Goal: Information Seeking & Learning: Compare options

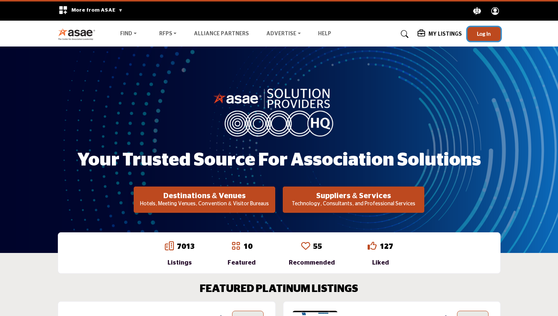
click at [481, 33] on span "Log In" at bounding box center [484, 33] width 14 height 6
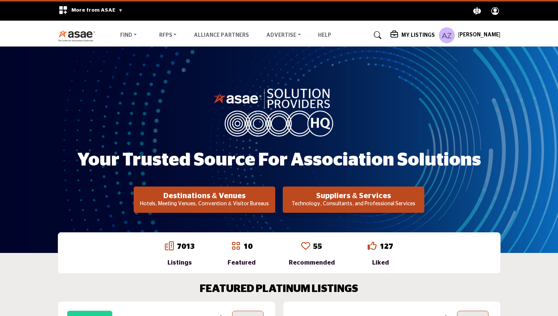
click at [421, 36] on h5 "My Listings" at bounding box center [418, 35] width 33 height 7
click at [481, 34] on h5 "[PERSON_NAME]" at bounding box center [479, 36] width 42 height 8
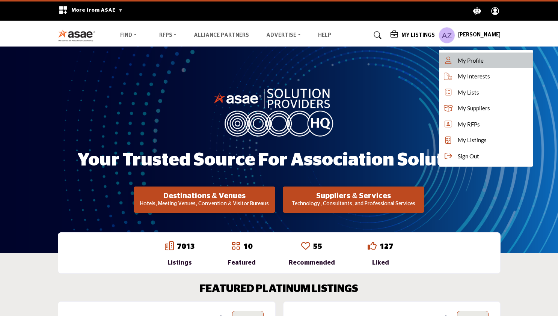
click at [479, 59] on span "My Profile" at bounding box center [471, 60] width 26 height 9
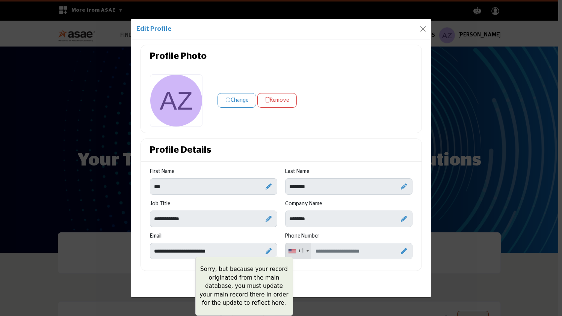
click at [269, 253] on icon at bounding box center [269, 251] width 6 height 6
click at [269, 250] on icon at bounding box center [269, 251] width 6 height 6
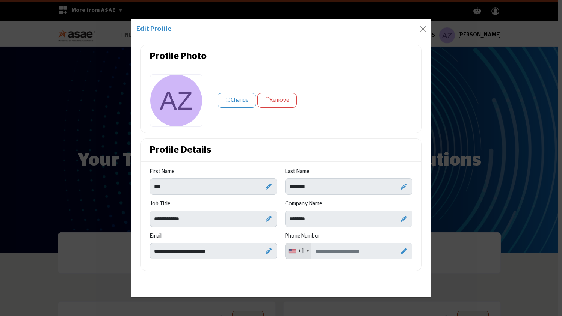
click at [239, 97] on button "Change" at bounding box center [237, 100] width 39 height 15
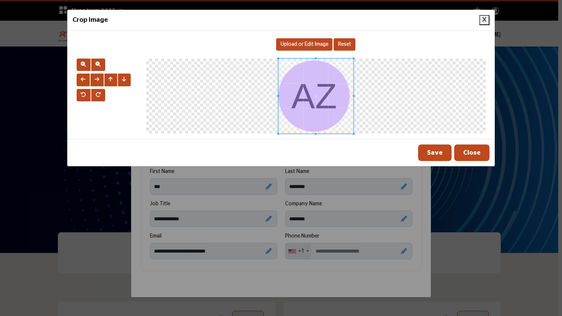
click at [485, 22] on button "Close Image Upload Modal" at bounding box center [484, 20] width 10 height 10
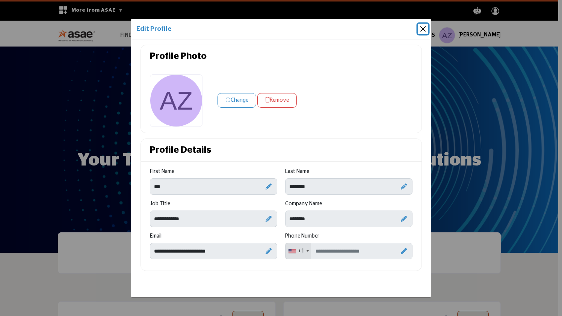
click at [425, 28] on button "Close" at bounding box center [423, 29] width 11 height 11
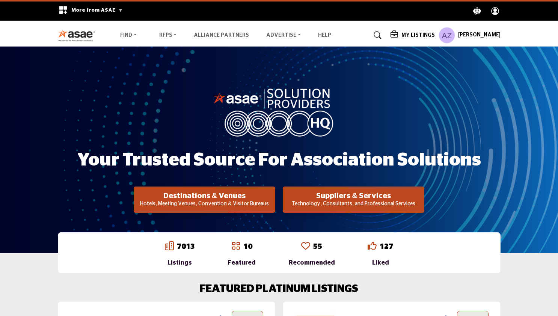
click at [416, 36] on h5 "My Listings" at bounding box center [418, 35] width 33 height 7
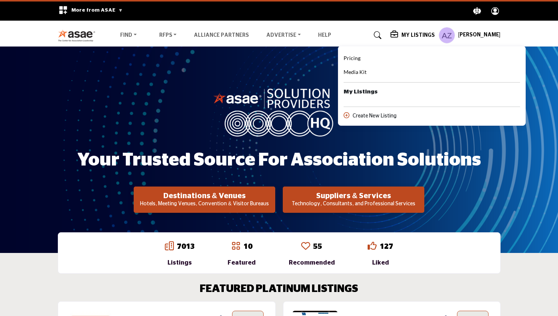
click at [333, 61] on div "Your Trusted Source for Association Solutions Destinations & Venues Hotels, Mee…" at bounding box center [279, 150] width 558 height 207
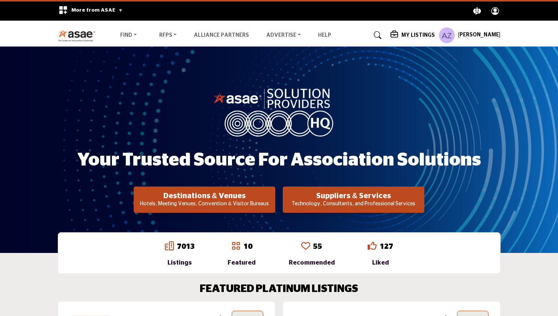
click at [416, 33] on h5 "My Listings" at bounding box center [418, 35] width 33 height 7
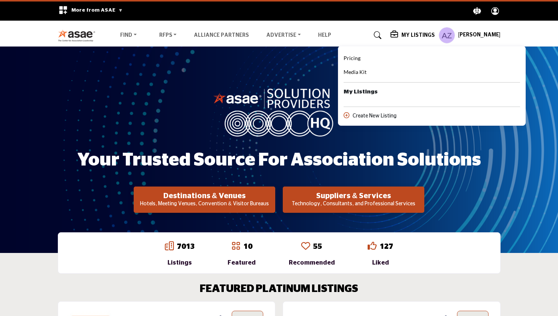
click at [486, 33] on h5 "[PERSON_NAME]" at bounding box center [479, 36] width 42 height 8
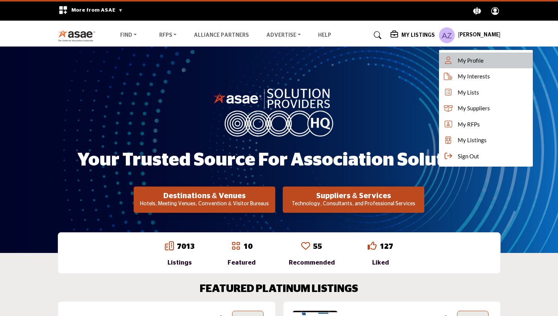
click at [484, 65] on link "My Profile" at bounding box center [486, 61] width 94 height 16
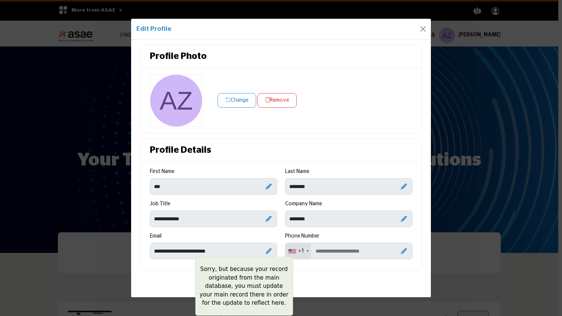
click at [270, 250] on icon at bounding box center [269, 251] width 6 height 6
click at [268, 251] on icon at bounding box center [269, 251] width 6 height 6
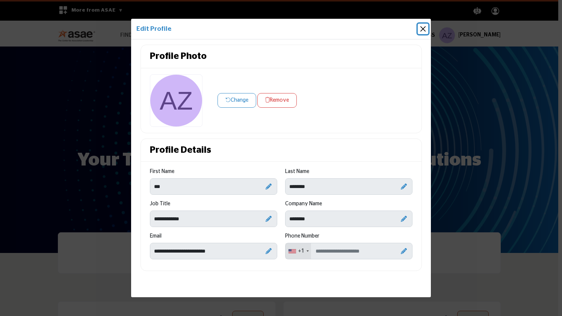
click at [423, 26] on button "Close" at bounding box center [423, 29] width 11 height 11
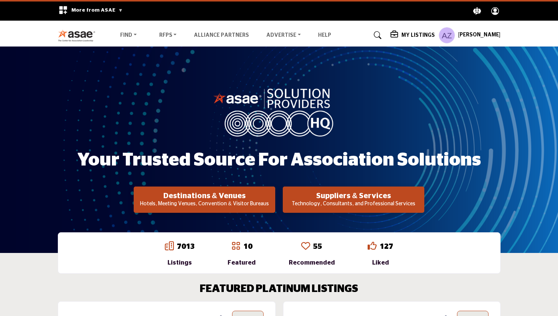
click at [497, 12] on icon "Explore ASAE" at bounding box center [496, 11] width 8 height 8
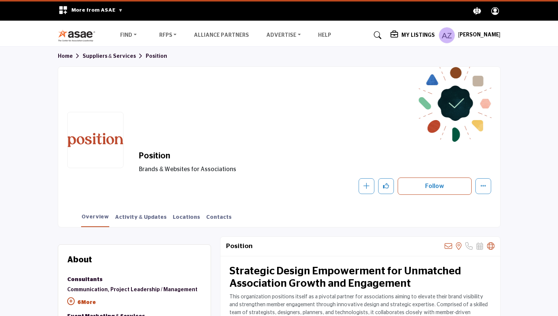
click at [417, 37] on h5 "My Listings" at bounding box center [418, 35] width 33 height 7
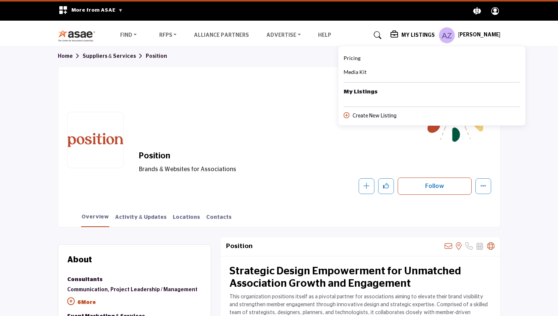
click at [366, 93] on b "My Listings" at bounding box center [361, 92] width 34 height 9
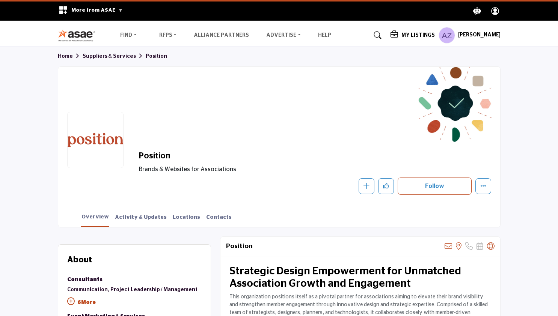
click at [71, 56] on link "Home" at bounding box center [70, 56] width 25 height 5
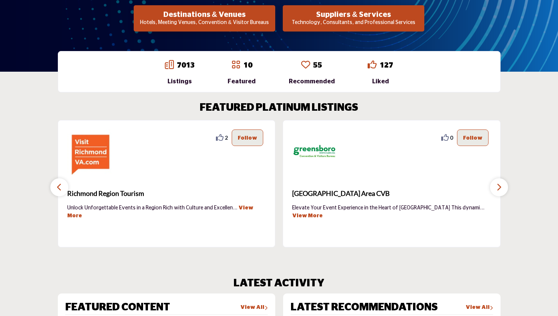
scroll to position [225, 0]
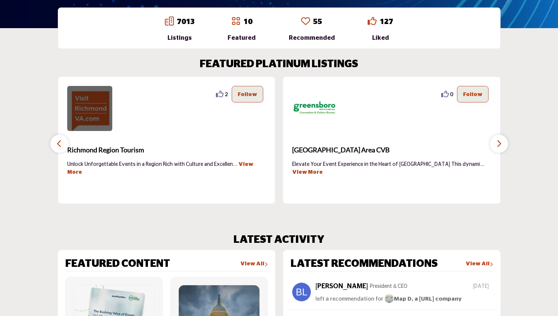
click at [98, 116] on img at bounding box center [89, 108] width 45 height 45
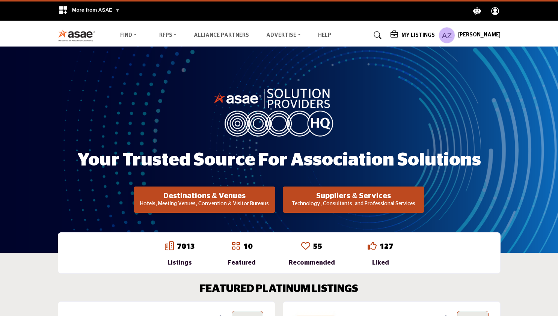
scroll to position [225, 0]
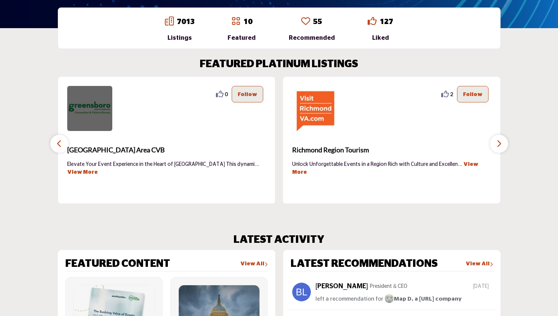
click at [87, 112] on img at bounding box center [89, 108] width 45 height 45
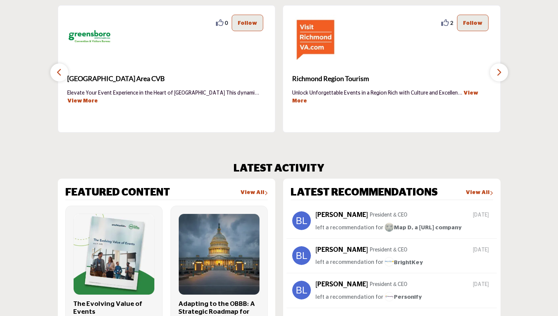
scroll to position [305, 0]
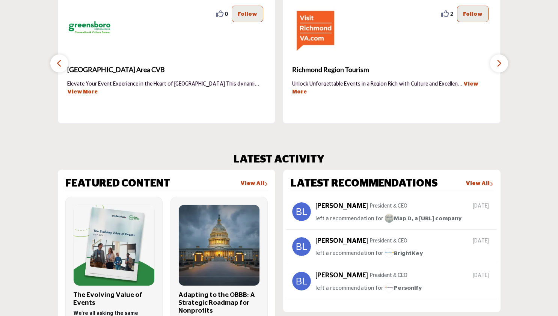
click at [501, 62] on icon "button" at bounding box center [499, 63] width 6 height 9
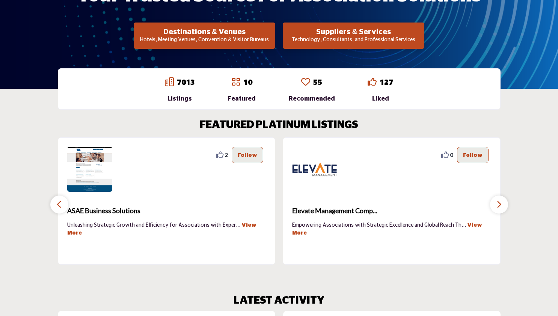
scroll to position [137, 0]
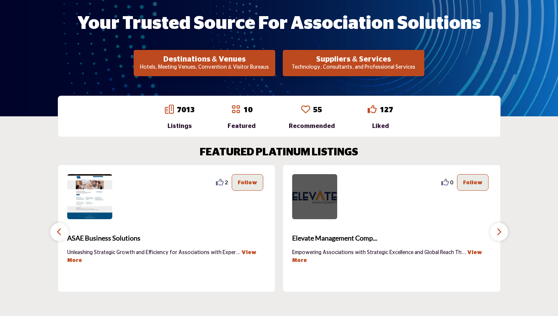
click at [320, 189] on img at bounding box center [314, 196] width 45 height 45
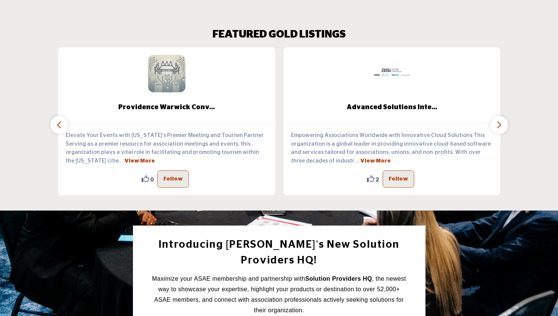
scroll to position [716, 0]
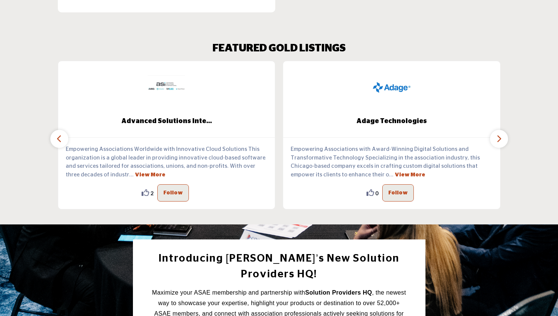
click at [380, 87] on img at bounding box center [392, 88] width 38 height 38
click at [506, 136] on button "button" at bounding box center [499, 139] width 18 height 18
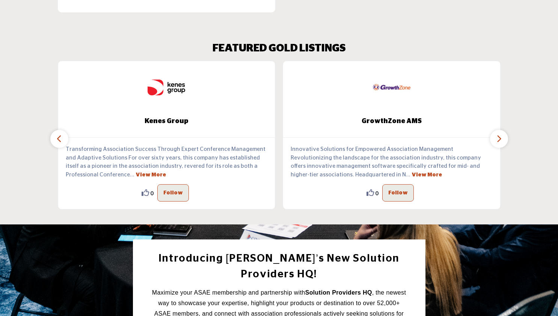
click at [166, 90] on img at bounding box center [167, 88] width 38 height 38
click at [397, 86] on img at bounding box center [392, 88] width 38 height 38
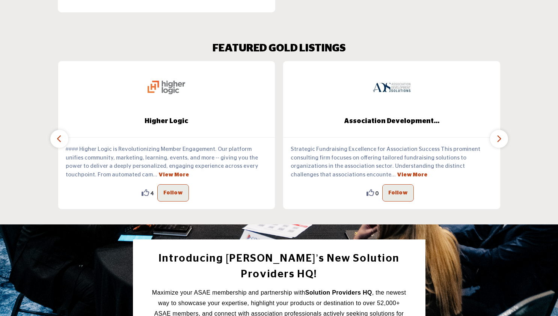
click at [394, 86] on img at bounding box center [392, 88] width 38 height 38
click at [499, 143] on icon "button" at bounding box center [499, 138] width 6 height 9
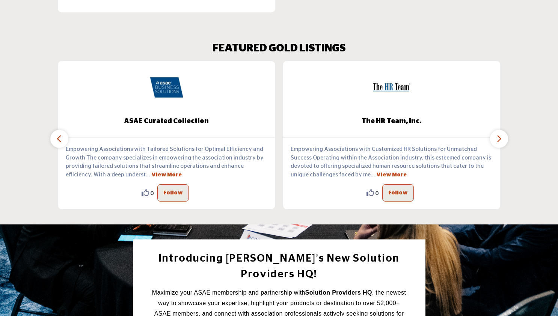
click at [395, 88] on img at bounding box center [392, 88] width 38 height 38
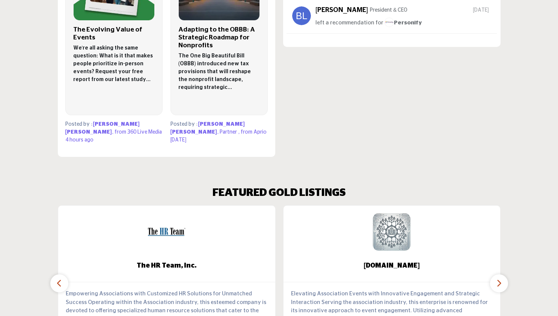
scroll to position [0, 0]
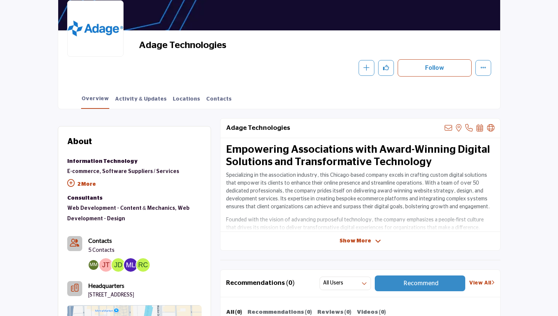
scroll to position [141, 0]
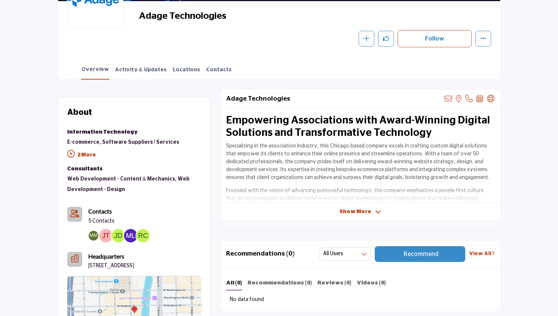
click at [360, 208] on div "Adage Technologies View email address of this listing View the location of this…" at bounding box center [360, 155] width 281 height 133
click at [355, 213] on span "Show More" at bounding box center [356, 212] width 32 height 8
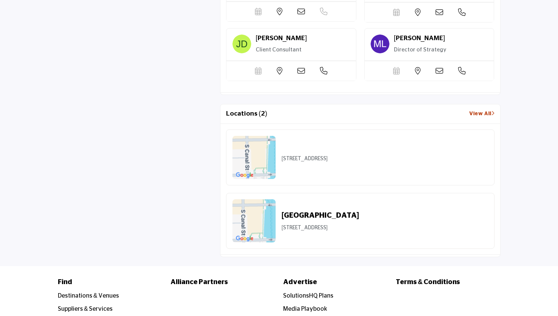
scroll to position [824, 0]
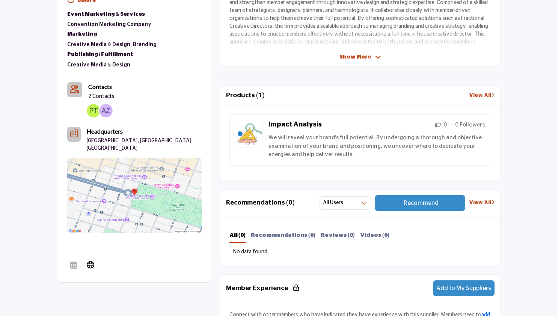
scroll to position [303, 0]
click at [471, 94] on link "View All" at bounding box center [482, 95] width 26 height 8
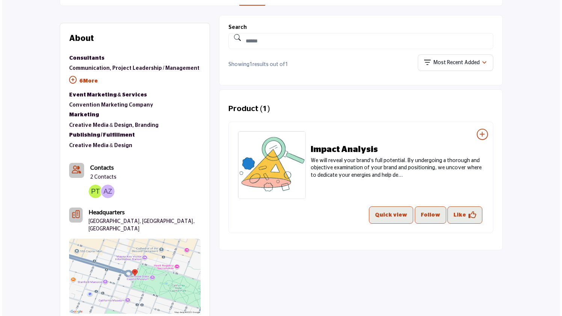
scroll to position [222, 0]
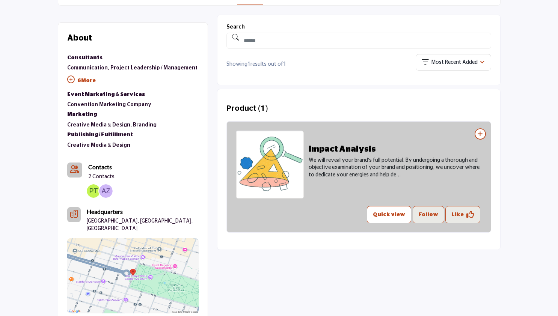
click at [399, 218] on button "Quick view" at bounding box center [389, 214] width 44 height 17
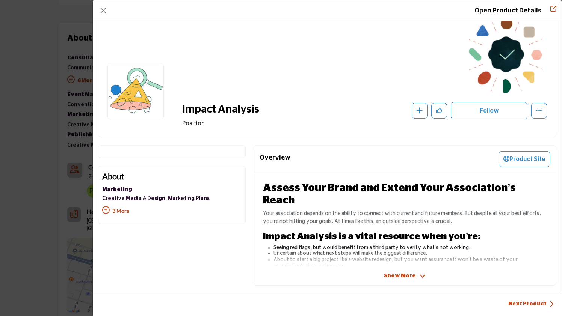
scroll to position [17, 0]
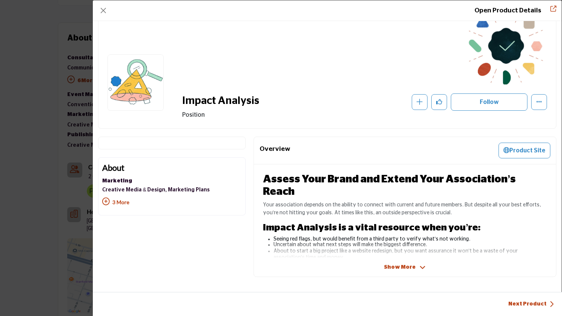
click at [407, 268] on span "Show More" at bounding box center [400, 268] width 32 height 8
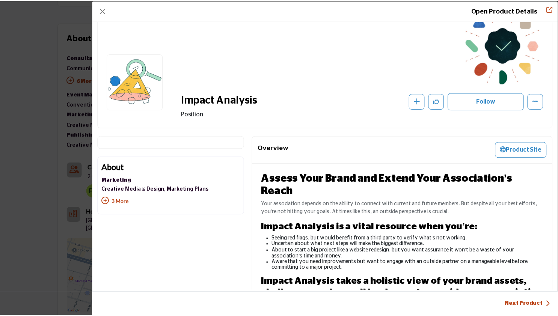
scroll to position [0, 0]
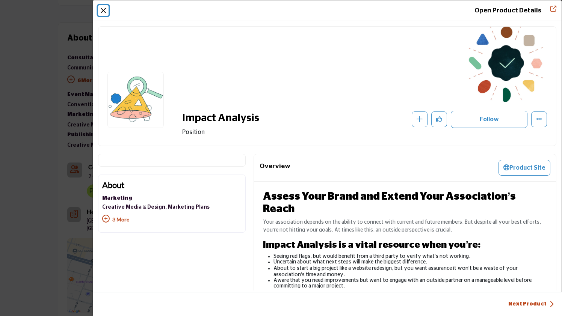
click at [104, 11] on button "Close" at bounding box center [103, 10] width 11 height 11
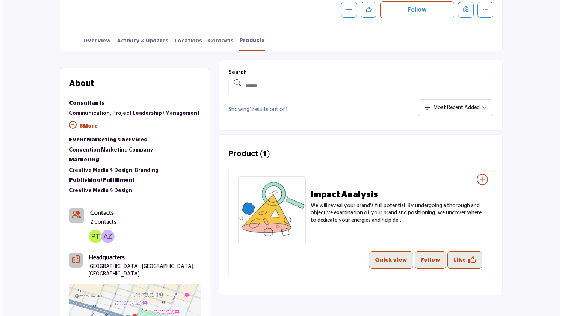
scroll to position [191, 0]
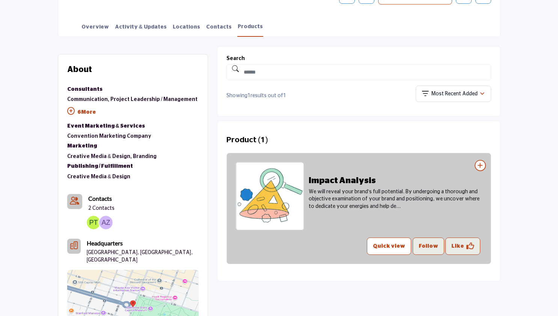
click at [399, 248] on button "Quick view" at bounding box center [389, 246] width 44 height 17
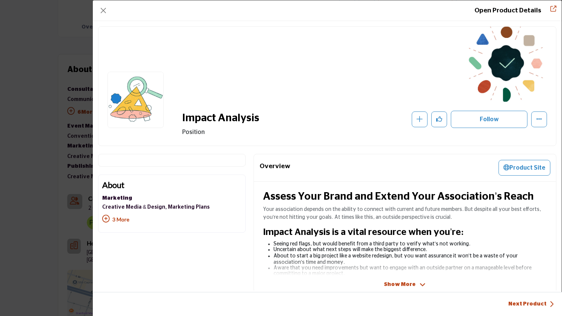
scroll to position [17, 0]
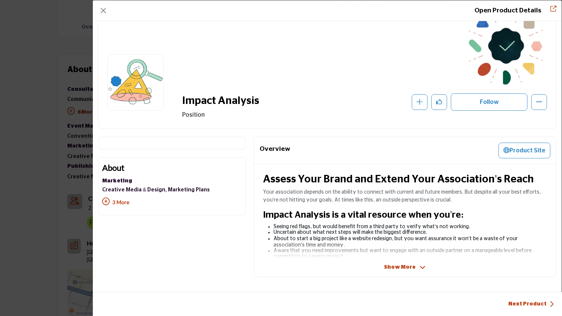
click at [402, 265] on span "Show More" at bounding box center [400, 268] width 32 height 8
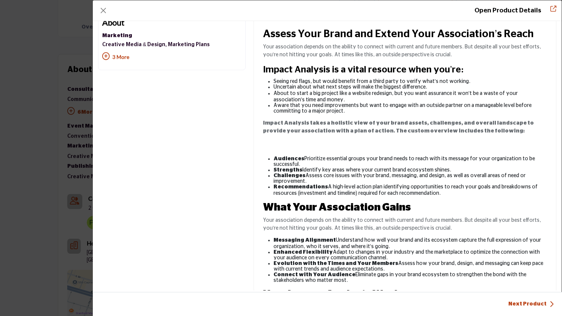
scroll to position [142, 0]
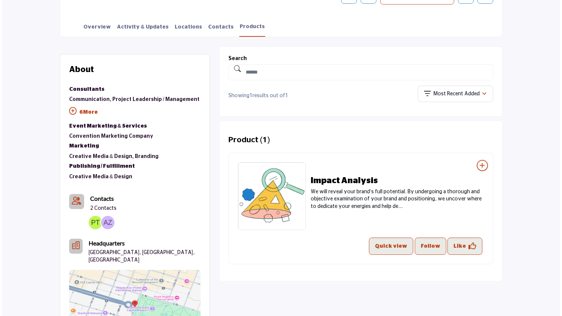
scroll to position [191, 0]
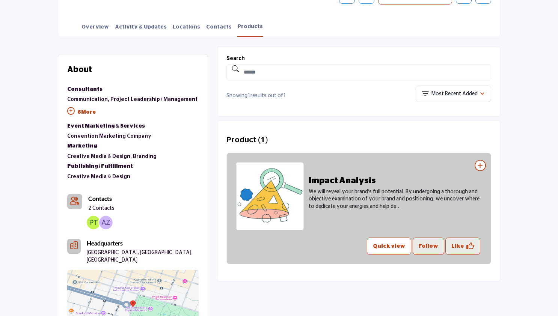
click at [394, 247] on button "Quick view" at bounding box center [389, 246] width 44 height 17
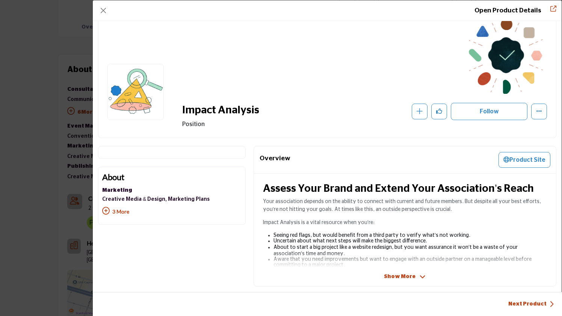
scroll to position [17, 0]
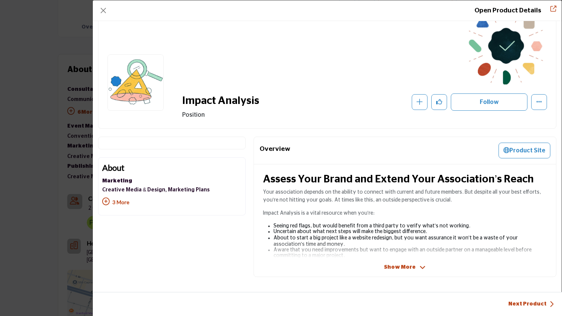
click at [388, 263] on div "Assess Your Brand and Extend Your Association’s Reach Your association depends …" at bounding box center [405, 218] width 302 height 107
click at [387, 264] on span "Show More" at bounding box center [400, 268] width 32 height 8
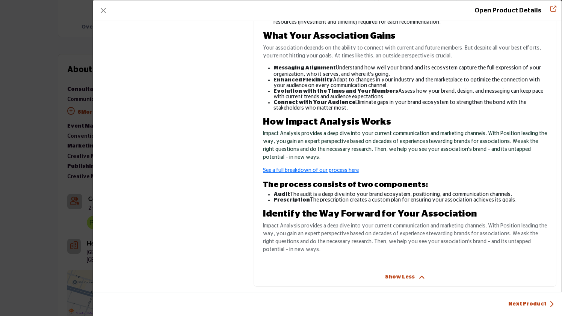
scroll to position [322, 0]
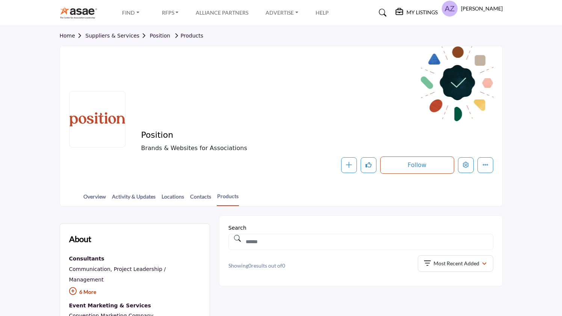
scroll to position [191, 0]
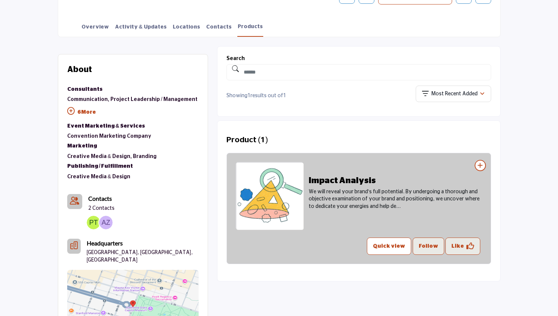
click at [398, 242] on button "Quick view" at bounding box center [389, 246] width 44 height 17
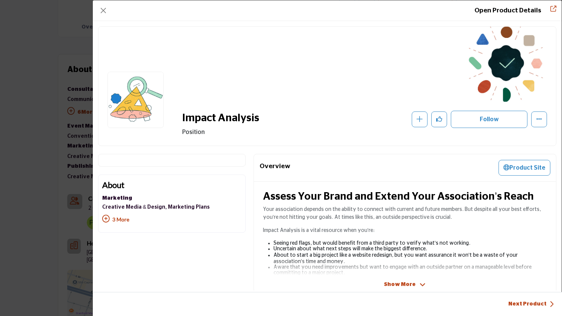
click at [389, 287] on span "Show More" at bounding box center [400, 285] width 32 height 8
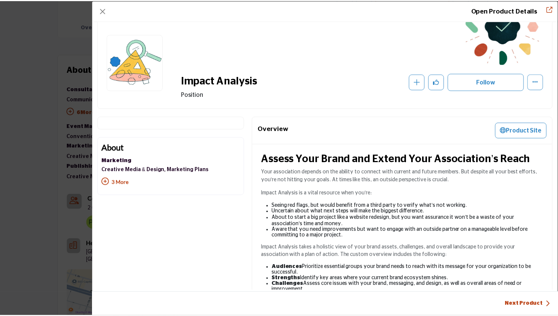
scroll to position [0, 0]
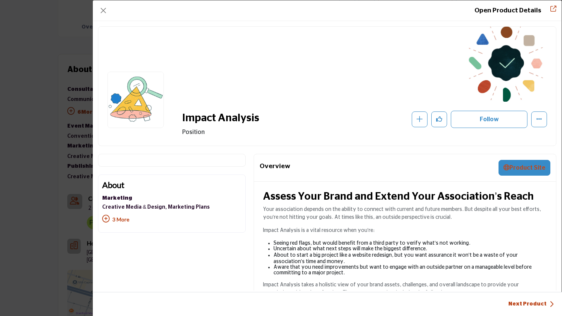
click at [519, 169] on button "Product Site" at bounding box center [525, 168] width 52 height 16
click at [118, 220] on p "3 More" at bounding box center [155, 221] width 107 height 16
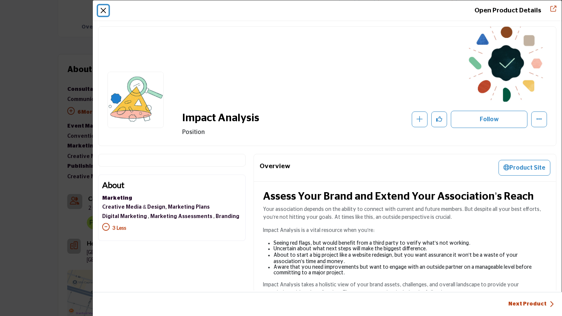
click at [105, 11] on button "Close" at bounding box center [103, 10] width 11 height 11
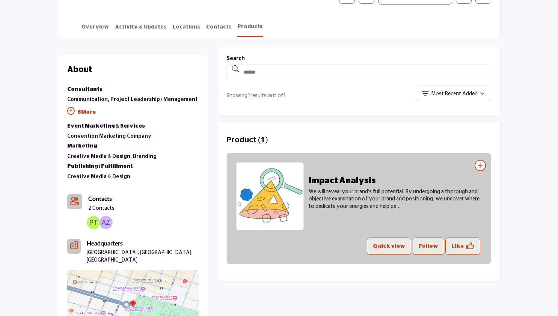
click at [479, 165] on icon at bounding box center [480, 165] width 11 height 11
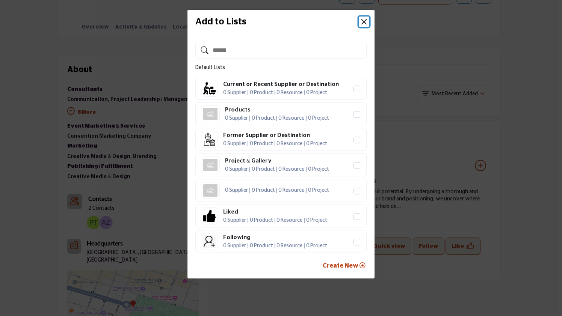
click at [366, 21] on button "Close" at bounding box center [364, 22] width 11 height 11
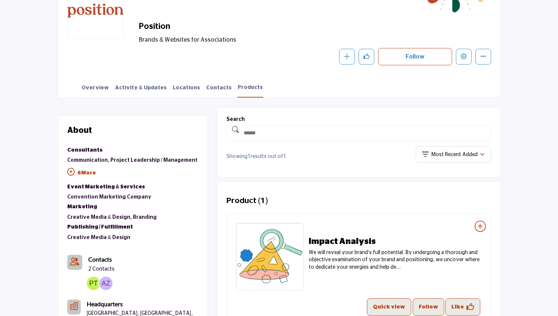
scroll to position [179, 0]
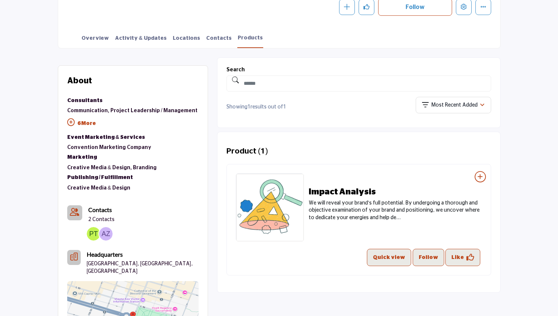
click at [259, 151] on h2 "Product (1)" at bounding box center [248, 151] width 42 height 9
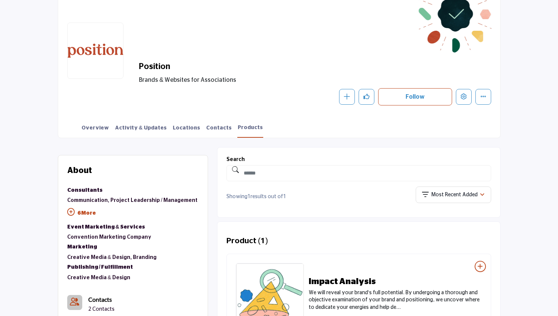
scroll to position [0, 0]
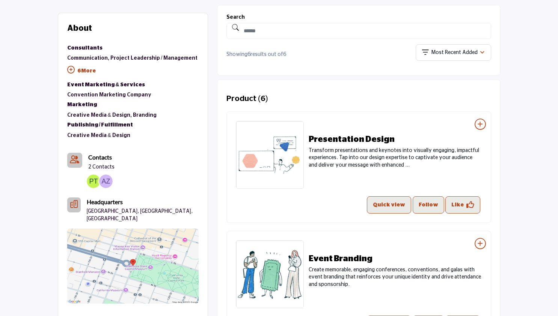
scroll to position [224, 0]
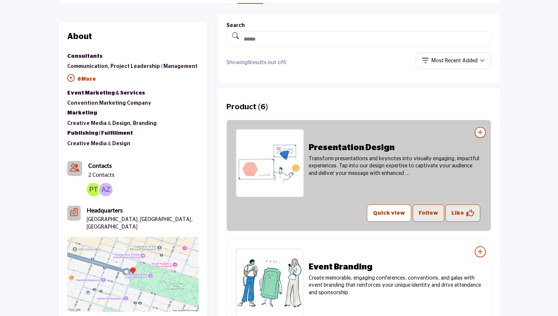
click at [388, 212] on button "Quick view" at bounding box center [389, 213] width 44 height 17
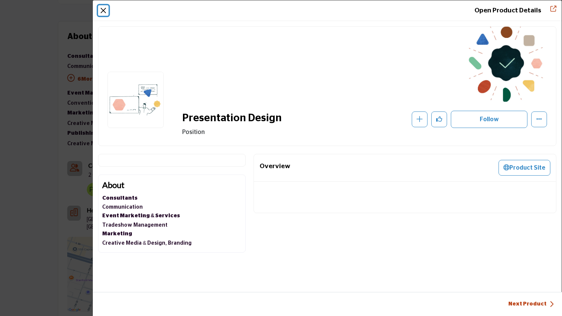
click at [104, 8] on button "Close" at bounding box center [103, 10] width 11 height 11
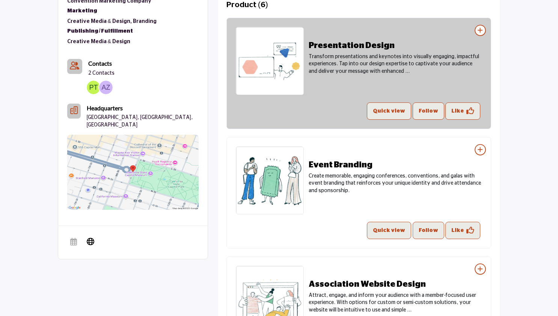
scroll to position [399, 0]
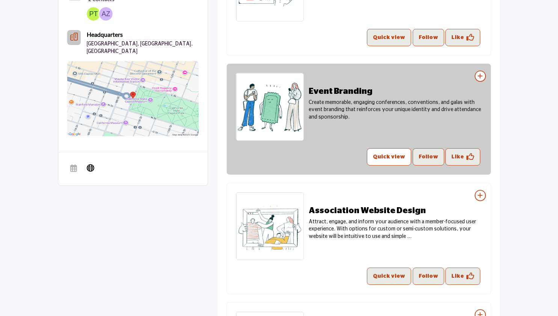
click at [393, 158] on button "Quick view" at bounding box center [389, 156] width 44 height 17
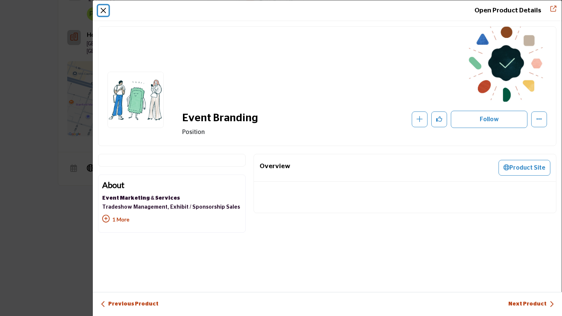
click at [105, 10] on button "Close" at bounding box center [103, 10] width 11 height 11
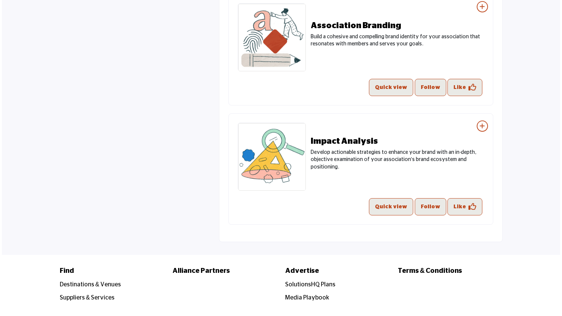
scroll to position [812, 0]
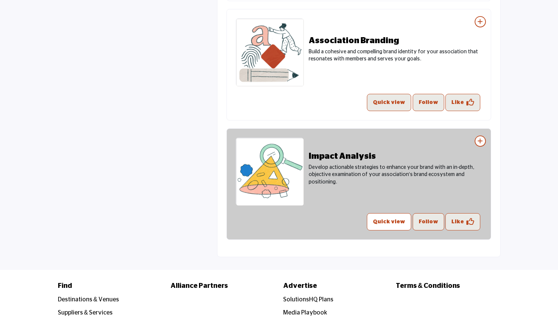
click at [393, 221] on button "Quick view" at bounding box center [389, 221] width 44 height 17
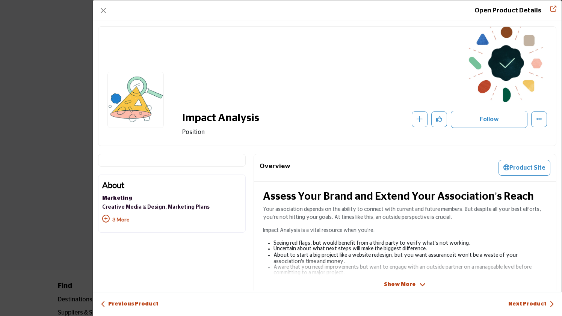
scroll to position [17, 0]
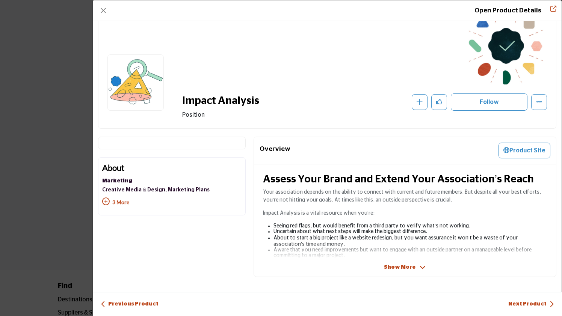
click at [405, 264] on span "Show More" at bounding box center [400, 268] width 32 height 8
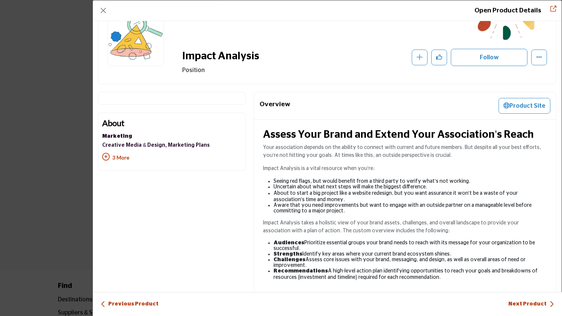
scroll to position [0, 0]
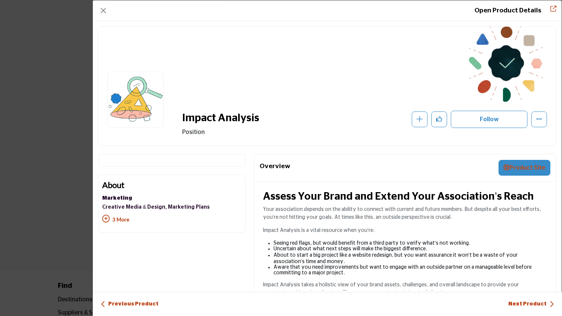
click at [516, 163] on button "Product Site" at bounding box center [525, 168] width 52 height 16
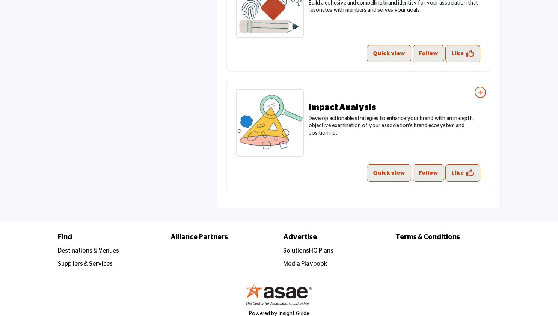
scroll to position [856, 0]
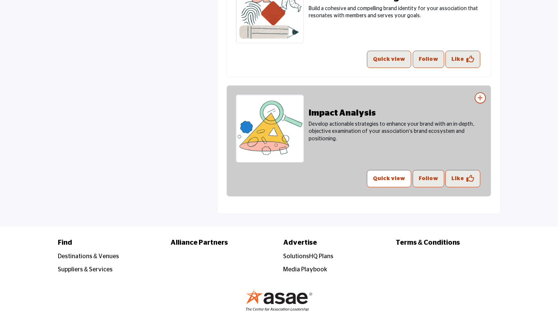
click at [390, 178] on button "Quick view" at bounding box center [389, 178] width 44 height 17
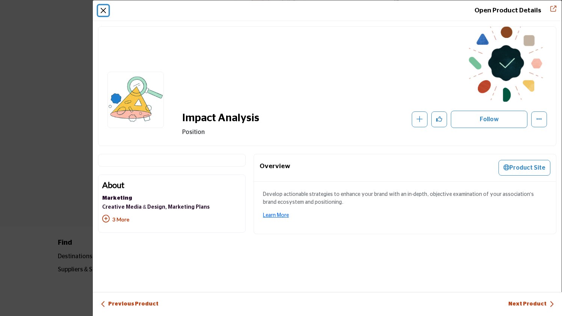
click at [104, 12] on button "Close" at bounding box center [103, 10] width 11 height 11
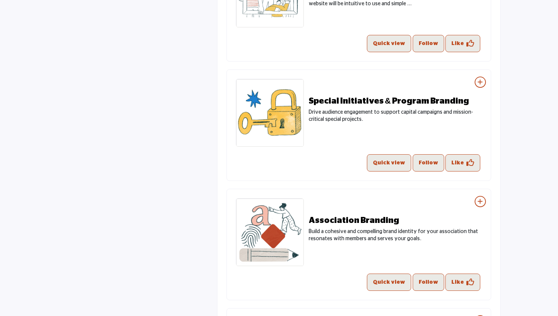
scroll to position [633, 0]
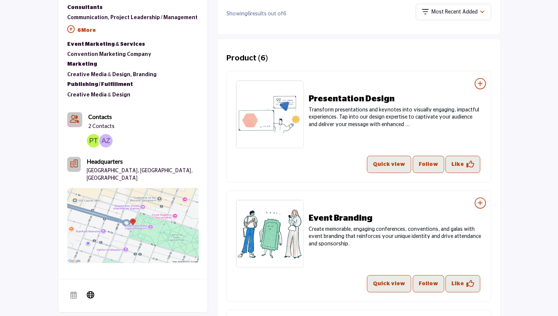
scroll to position [271, 0]
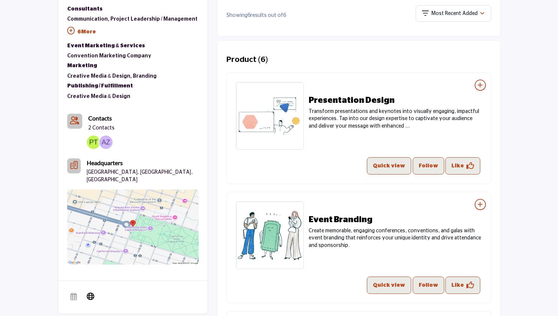
scroll to position [271, 0]
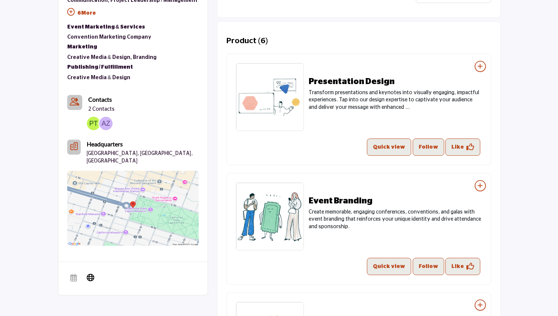
scroll to position [290, 0]
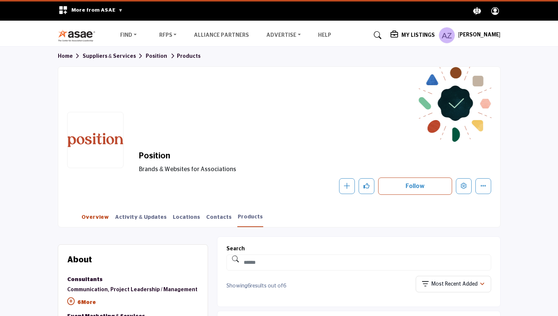
click at [103, 218] on link "Overview" at bounding box center [95, 220] width 28 height 13
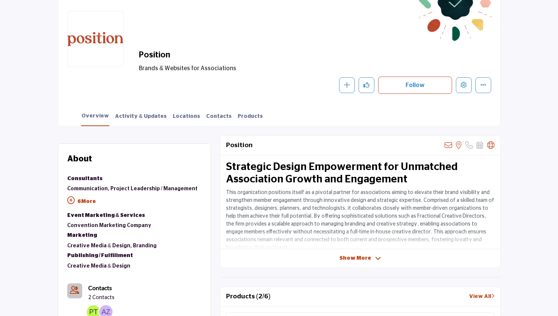
scroll to position [132, 0]
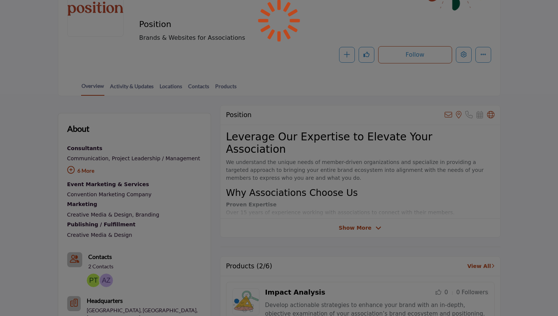
scroll to position [132, 0]
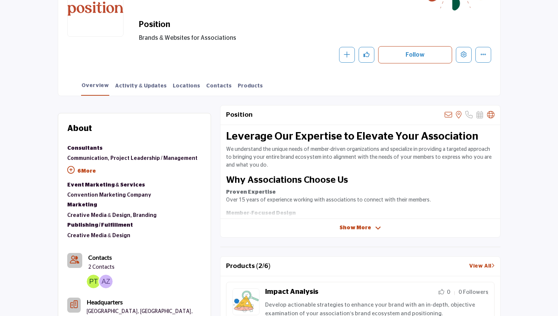
click at [359, 225] on span "Show More" at bounding box center [356, 228] width 32 height 8
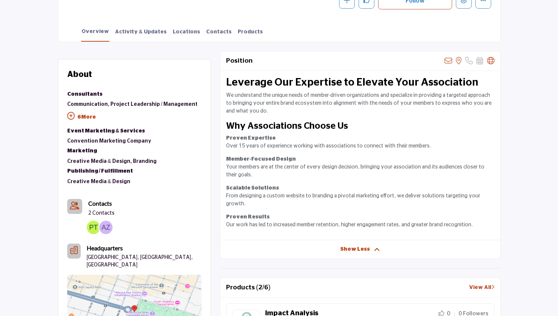
scroll to position [195, 0]
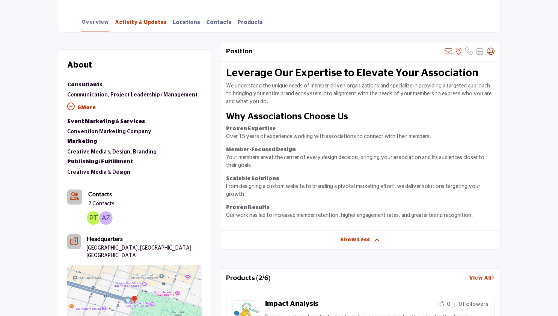
click at [142, 21] on link "Activity & Updates" at bounding box center [141, 25] width 53 height 13
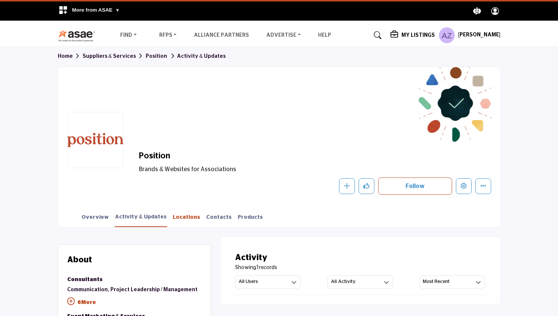
click at [175, 218] on link "Locations" at bounding box center [186, 220] width 28 height 13
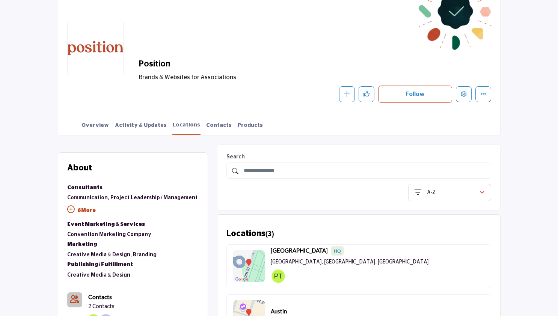
scroll to position [84, 0]
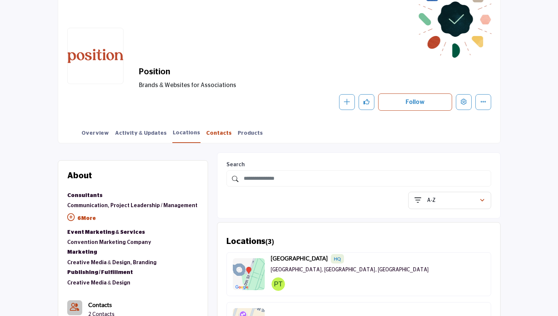
click at [206, 136] on link "Contacts" at bounding box center [219, 136] width 26 height 13
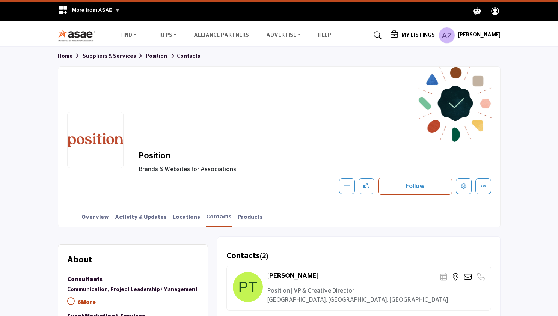
click at [232, 212] on div "Overview Activity & Updates Locations Contacts Products" at bounding box center [288, 215] width 423 height 23
click at [237, 217] on link "Products" at bounding box center [250, 220] width 26 height 13
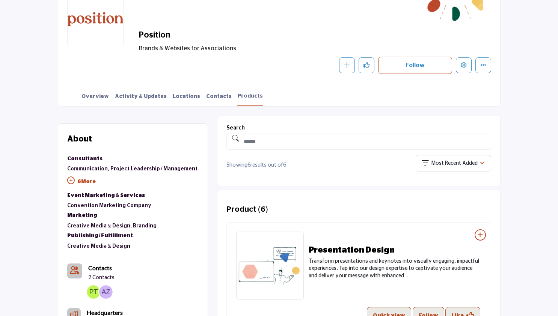
scroll to position [119, 0]
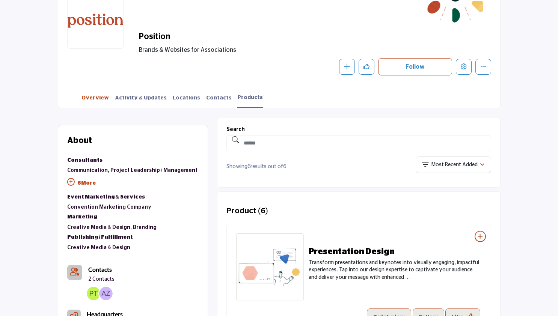
click at [99, 100] on link "Overview" at bounding box center [95, 100] width 28 height 13
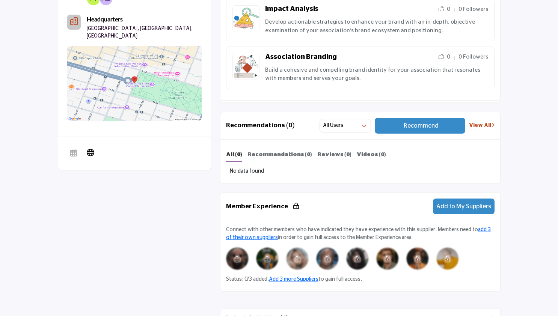
scroll to position [473, 0]
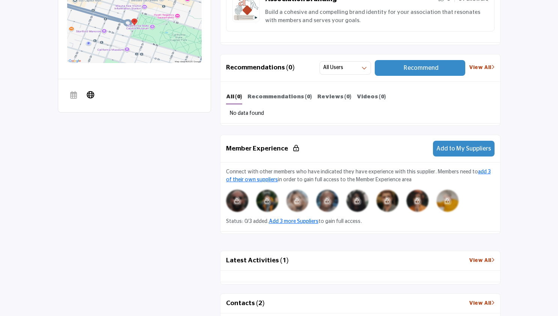
click at [405, 64] on button "Recommend" at bounding box center [420, 68] width 90 height 16
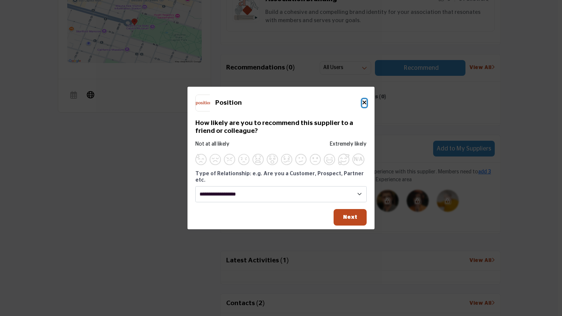
click at [366, 104] on icon "Close" at bounding box center [364, 103] width 5 height 6
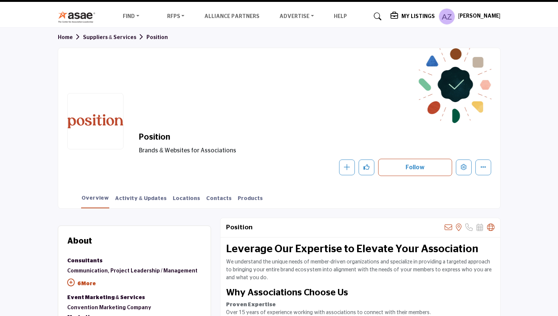
scroll to position [0, 0]
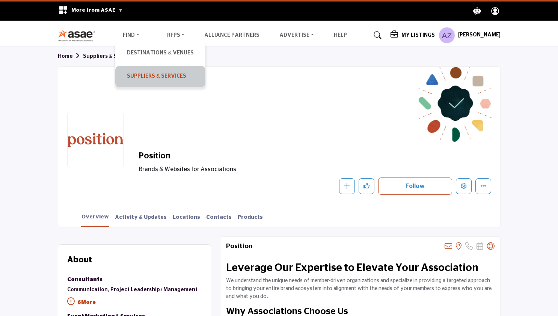
click at [146, 70] on link "Suppliers & Services" at bounding box center [160, 77] width 82 height 14
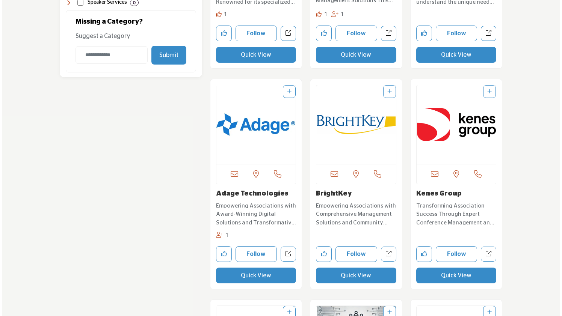
scroll to position [842, 0]
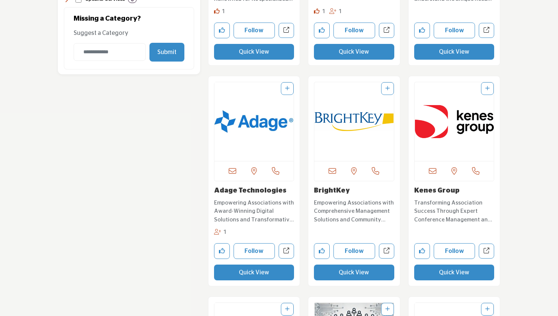
click at [455, 272] on button "Quick View" at bounding box center [454, 273] width 80 height 16
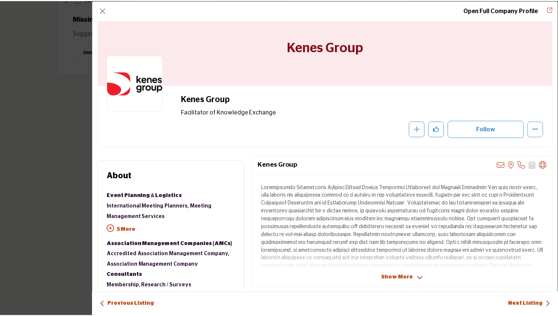
scroll to position [21, 0]
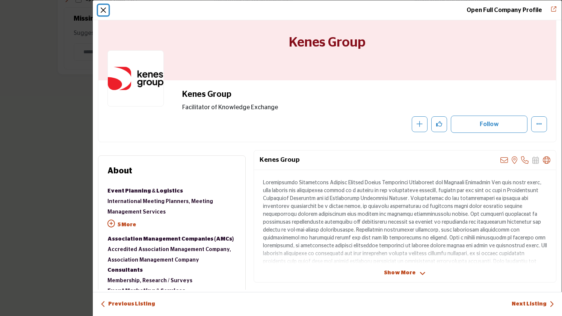
click at [103, 11] on button "Close" at bounding box center [103, 10] width 11 height 11
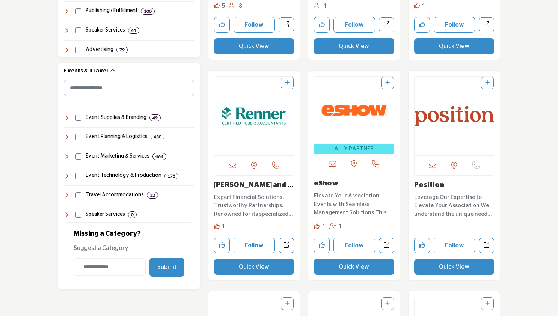
scroll to position [664, 0]
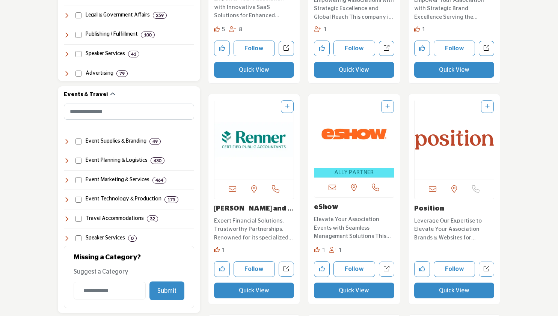
scroll to position [636, 0]
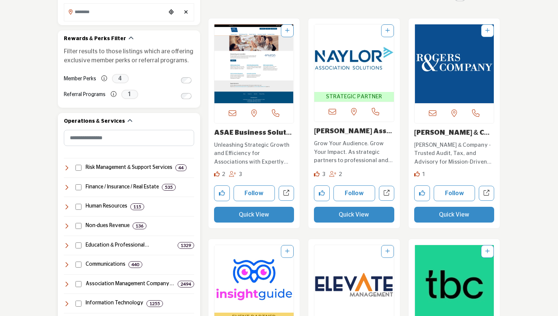
scroll to position [248, 0]
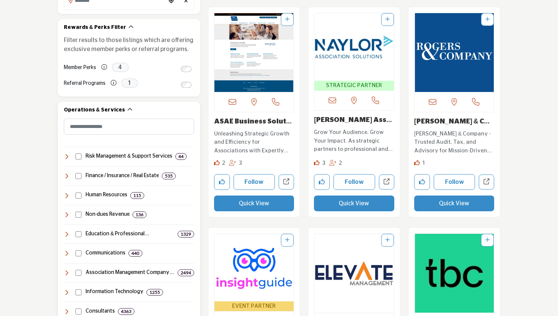
click at [89, 106] on div "Operations & Services" at bounding box center [129, 110] width 130 height 17
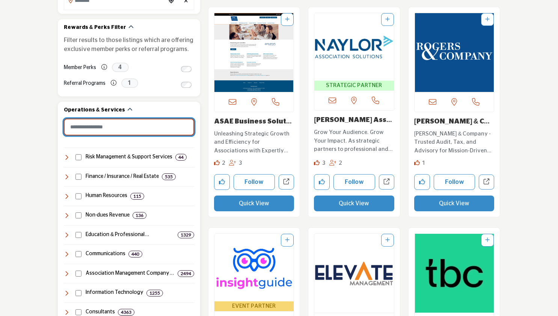
click at [91, 124] on input "Search Category" at bounding box center [129, 127] width 130 height 17
type input "*"
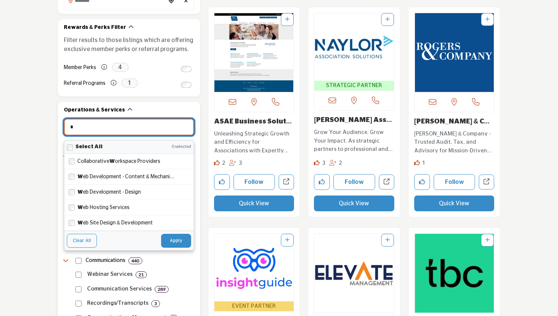
type input "**********"
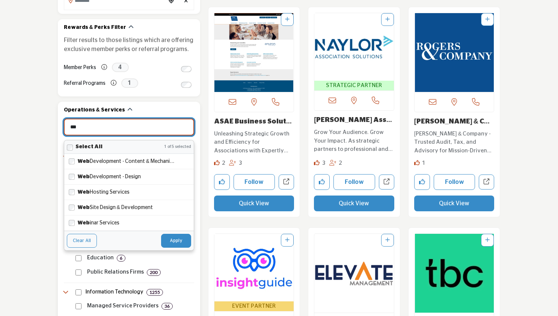
click at [173, 242] on button "Apply" at bounding box center [176, 241] width 30 height 14
type input "***"
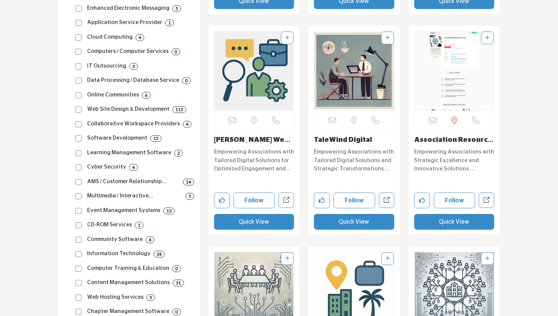
scroll to position [703, 0]
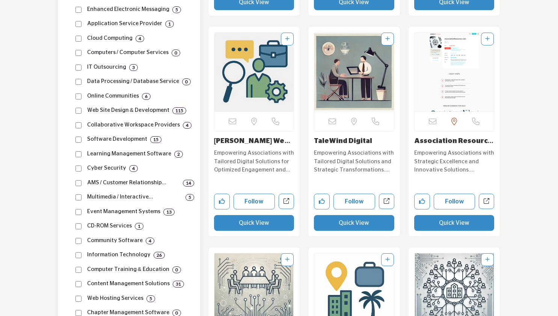
click at [141, 111] on p "Web Site Design & Development" at bounding box center [128, 110] width 82 height 9
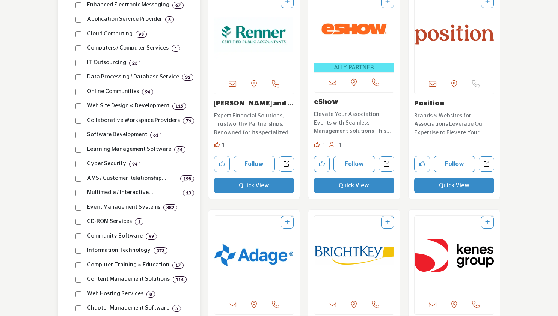
scroll to position [705, 0]
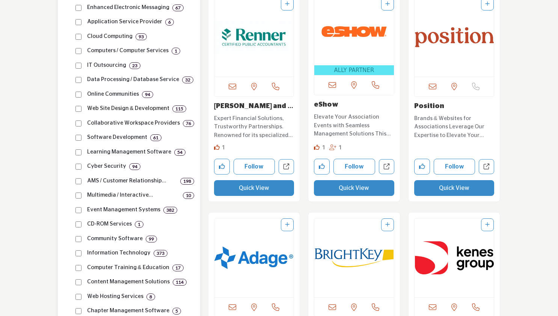
click at [120, 107] on p "Web Site Design & Development" at bounding box center [128, 108] width 82 height 9
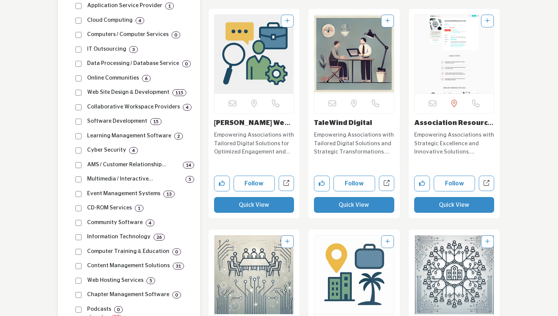
scroll to position [704, 0]
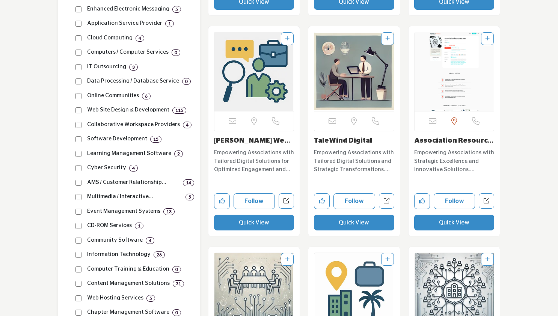
click at [236, 141] on link "Joel Johnston Web De..." at bounding box center [252, 145] width 76 height 15
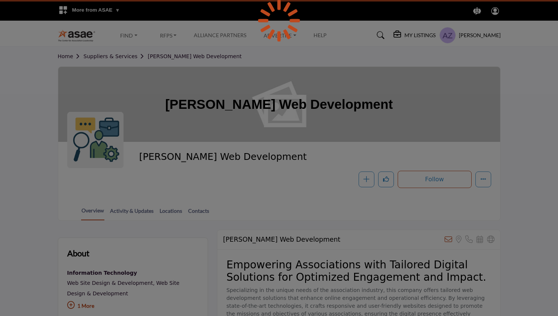
scroll to position [154, 0]
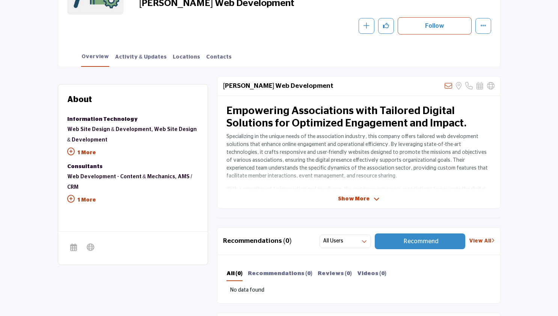
click at [91, 151] on p "1 More" at bounding box center [133, 153] width 132 height 17
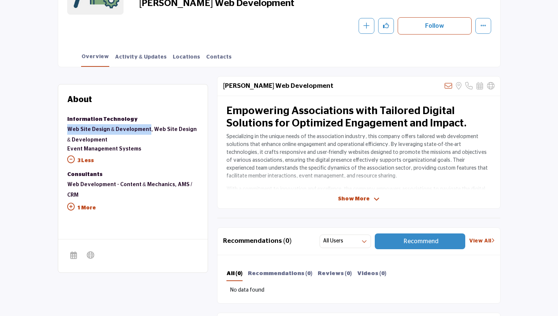
drag, startPoint x: 66, startPoint y: 129, endPoint x: 142, endPoint y: 129, distance: 76.3
click at [142, 129] on div "About Suppliers & Services Information Technology Web Site Design & Development…" at bounding box center [133, 160] width 150 height 150
copy link "Web Site Design & Development"
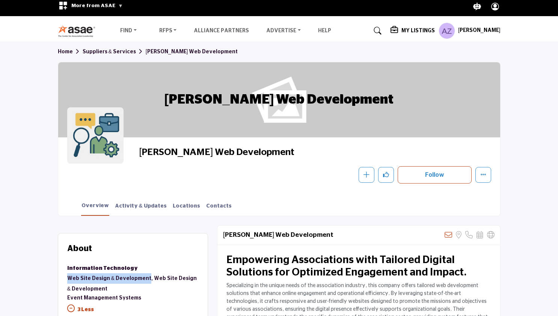
scroll to position [0, 0]
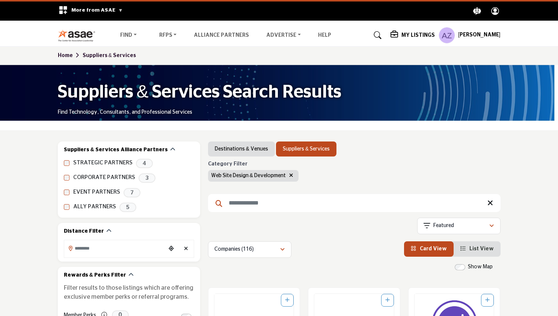
click at [425, 33] on h5 "My Listings" at bounding box center [418, 35] width 33 height 7
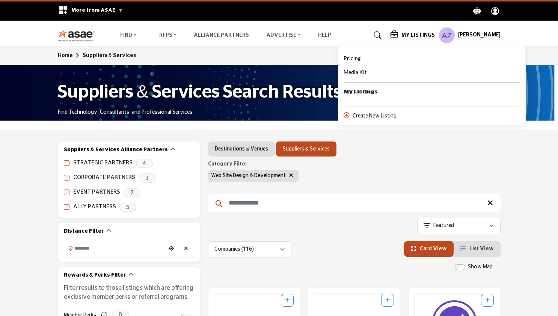
click at [364, 92] on b "My Listings" at bounding box center [361, 92] width 34 height 9
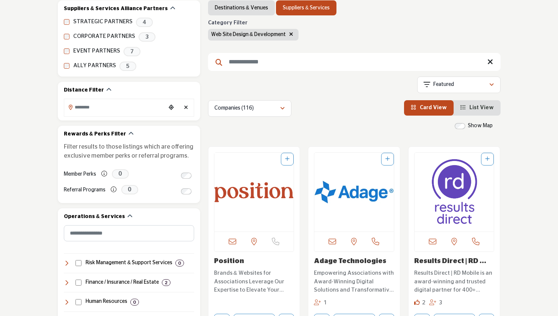
scroll to position [202, 0]
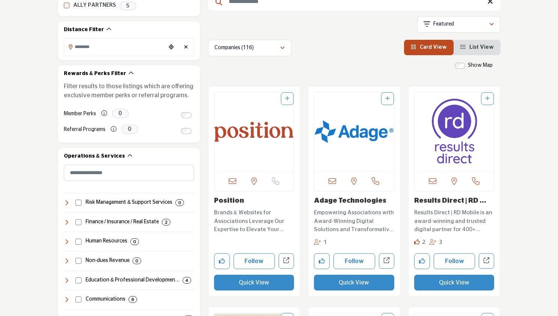
click at [263, 135] on img "Open Listing in new tab" at bounding box center [255, 131] width 80 height 79
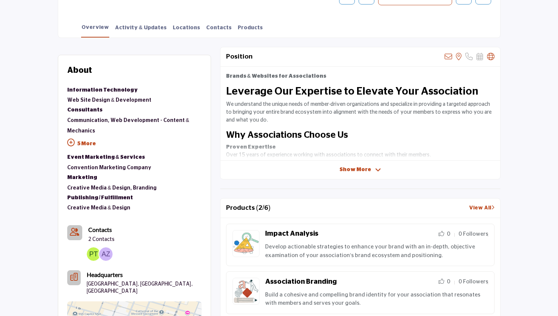
scroll to position [200, 0]
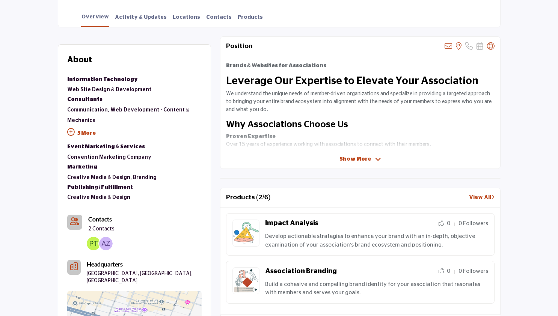
click at [351, 159] on span "Show More" at bounding box center [356, 160] width 32 height 8
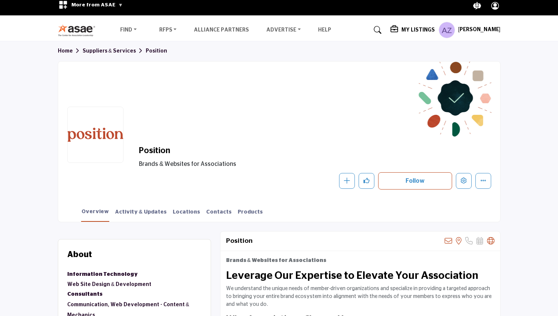
scroll to position [0, 0]
